Goal: Task Accomplishment & Management: Use online tool/utility

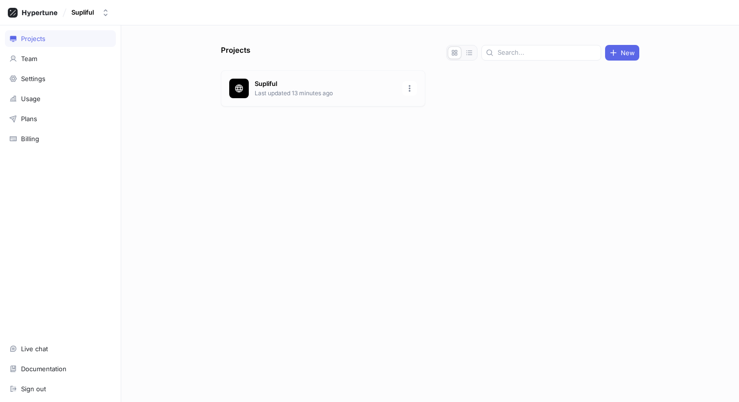
click at [315, 98] on div "Supliful Last updated 13 minutes ago" at bounding box center [323, 88] width 204 height 36
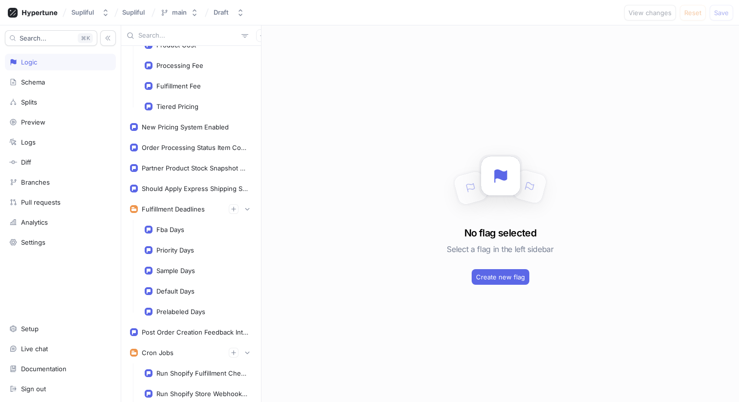
scroll to position [60, 0]
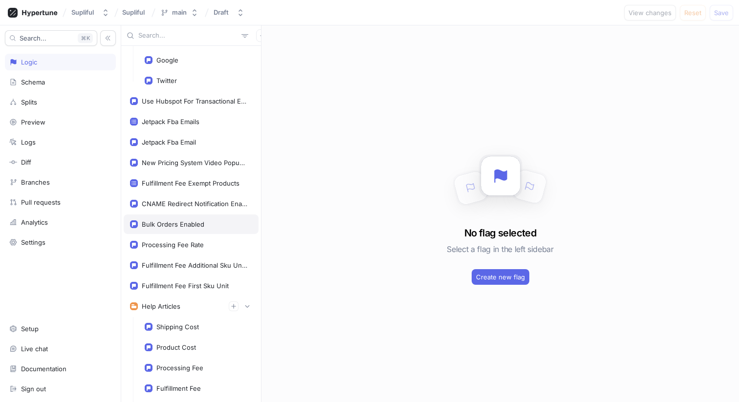
click at [169, 222] on div "Bulk Orders Enabled" at bounding box center [173, 224] width 63 height 8
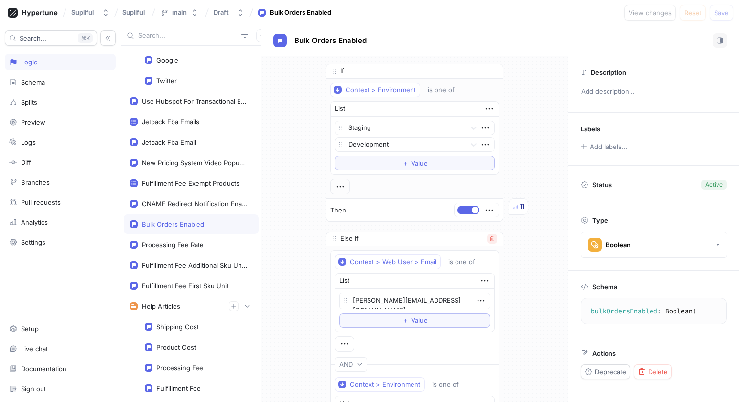
click at [491, 239] on icon "button" at bounding box center [492, 239] width 6 height 6
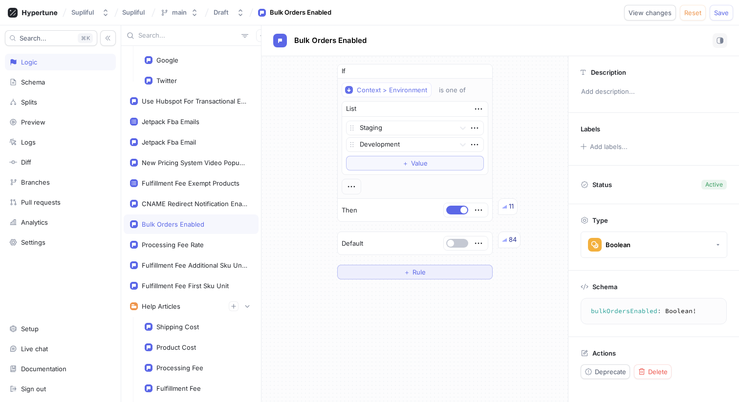
click at [412, 270] on span "Rule" at bounding box center [418, 272] width 13 height 6
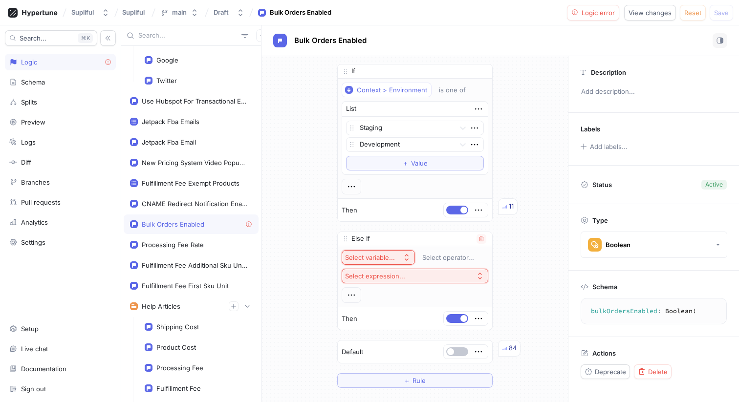
click at [397, 255] on div "Select variable..." at bounding box center [372, 258] width 54 height 8
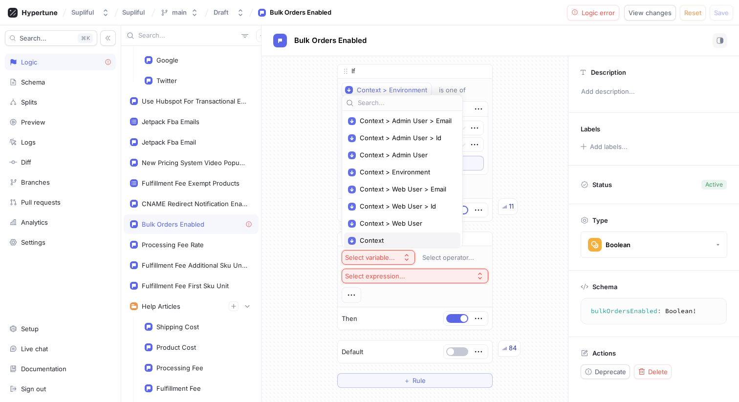
click at [388, 236] on div "Context" at bounding box center [402, 241] width 116 height 16
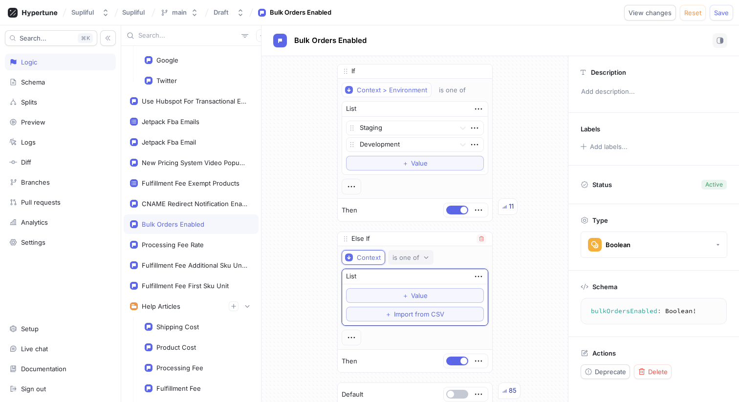
click at [408, 258] on div "is one of" at bounding box center [405, 258] width 27 height 8
click at [428, 296] on div "is one of" at bounding box center [442, 293] width 96 height 8
click at [410, 278] on div "List" at bounding box center [415, 276] width 146 height 15
click at [426, 297] on span "Value" at bounding box center [419, 296] width 17 height 6
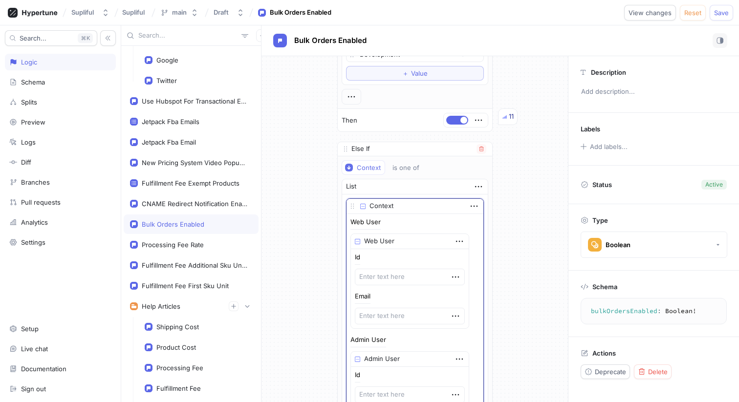
scroll to position [91, 0]
type textarea "x"
click at [470, 204] on icon "button" at bounding box center [474, 205] width 11 height 11
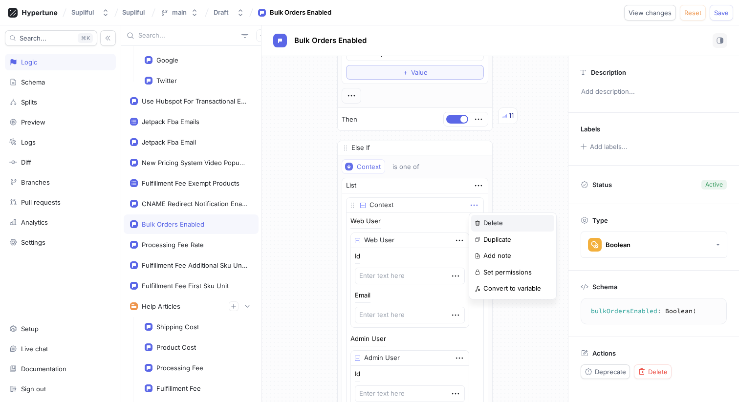
click at [490, 221] on p "Delete" at bounding box center [493, 223] width 20 height 10
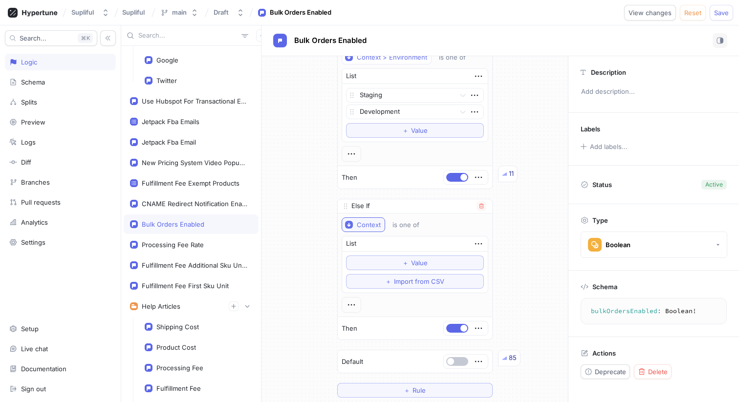
scroll to position [46, 0]
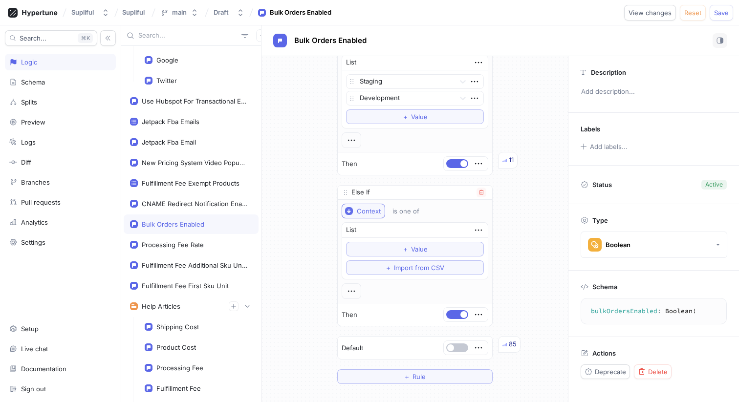
click at [361, 209] on div "Context" at bounding box center [369, 211] width 24 height 8
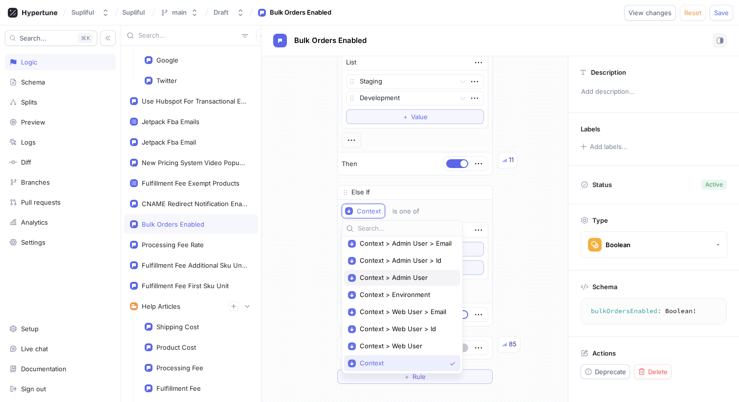
scroll to position [0, 0]
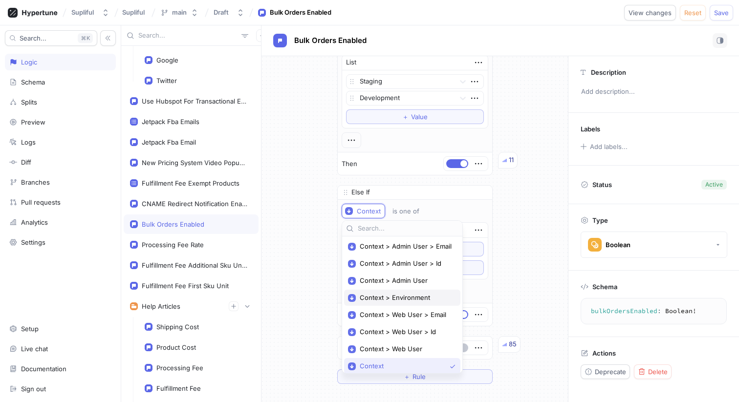
click at [392, 294] on span "Context > Environment" at bounding box center [406, 298] width 92 height 8
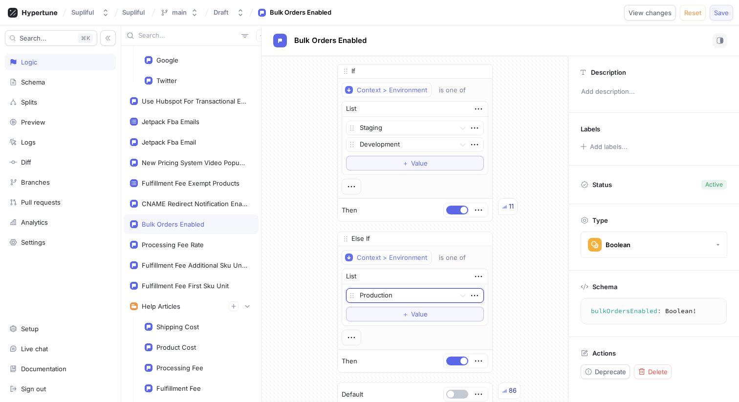
click at [717, 10] on span "Save" at bounding box center [721, 13] width 15 height 6
